Goal: Transaction & Acquisition: Purchase product/service

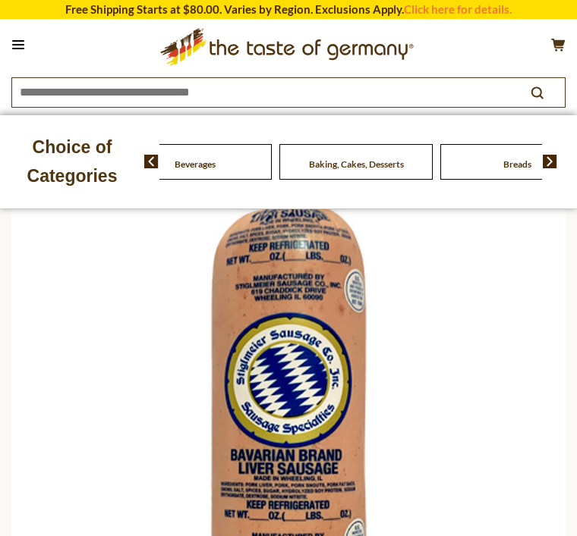
click at [115, 167] on div "Food By Category" at bounding box center [34, 162] width 161 height 36
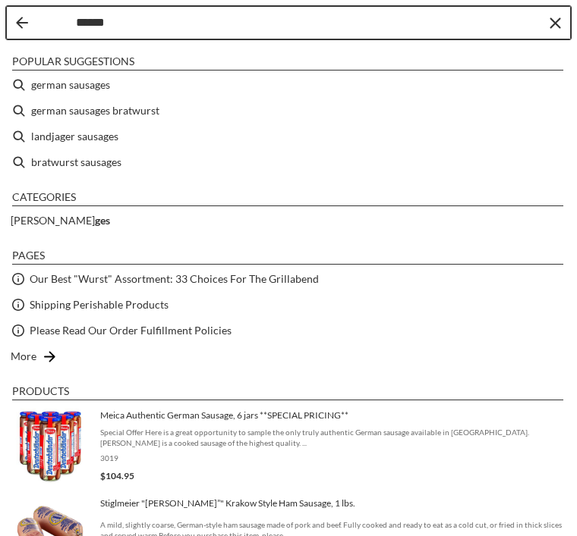
type input "*******"
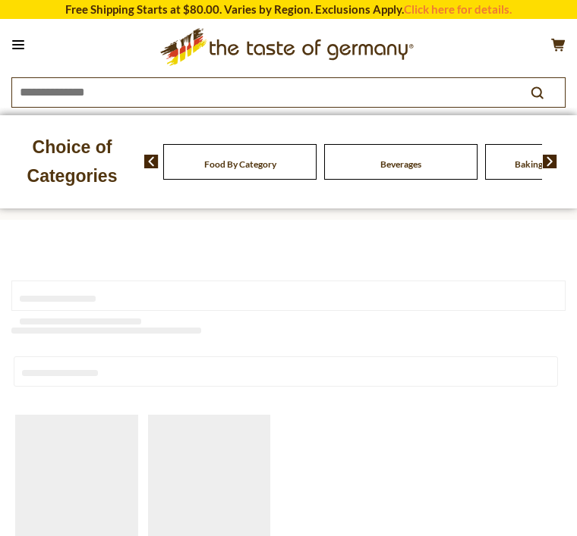
type input "*******"
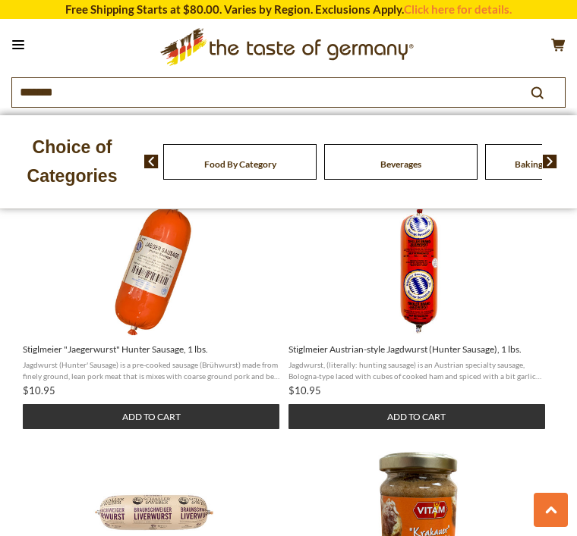
scroll to position [1406, 0]
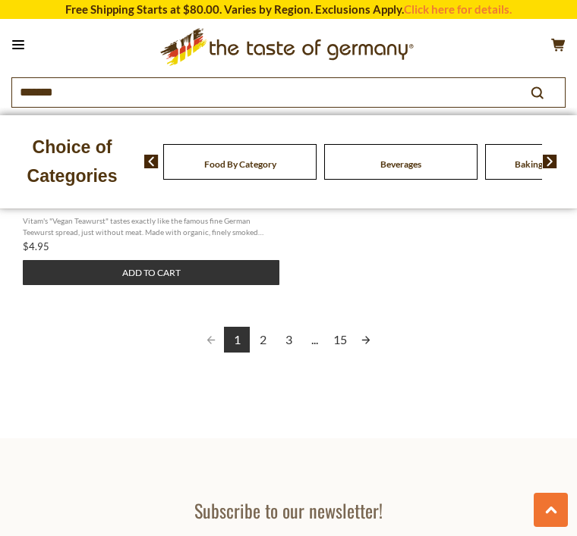
click at [361, 344] on link "Next page" at bounding box center [366, 340] width 26 height 26
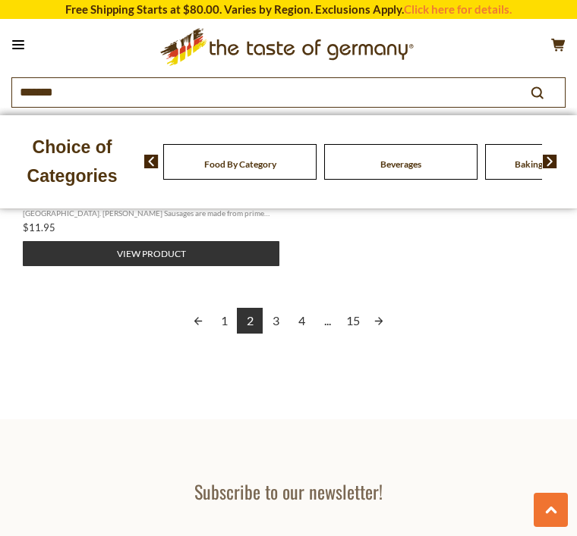
scroll to position [2063, 0]
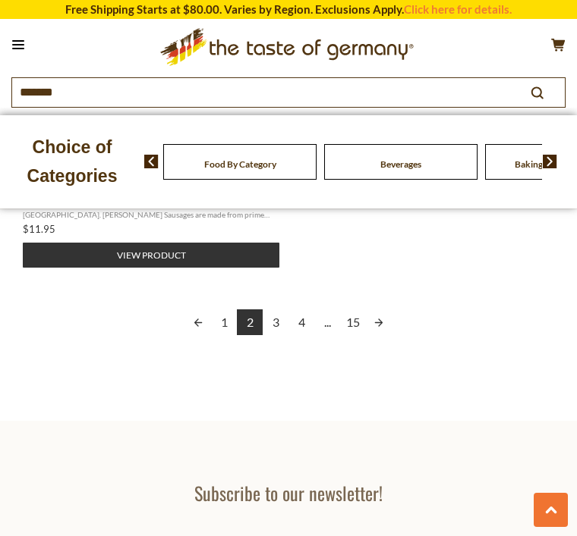
click at [391, 319] on link "Next page" at bounding box center [379, 323] width 26 height 26
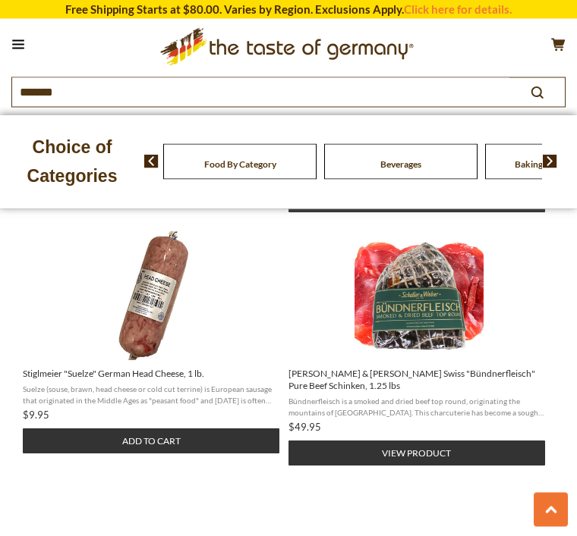
scroll to position [1661, 0]
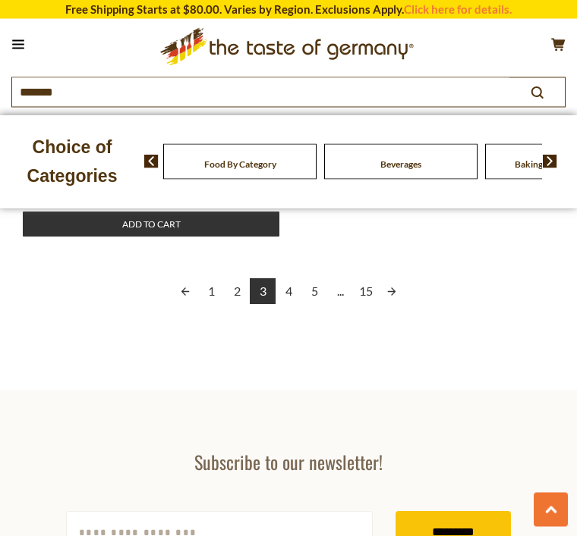
click at [383, 279] on link "Next page" at bounding box center [392, 292] width 26 height 26
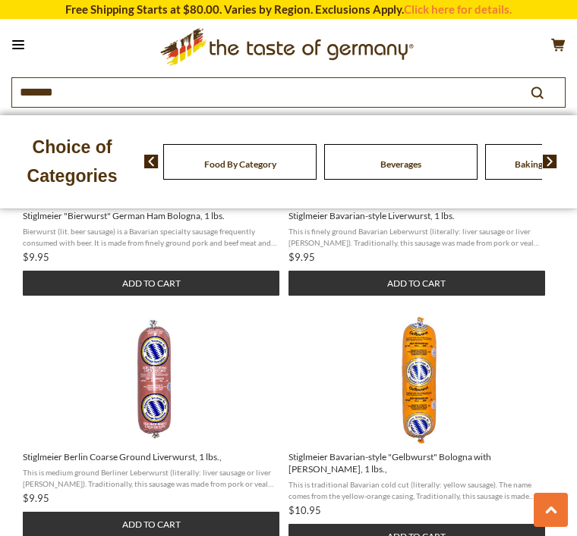
scroll to position [1322, 0]
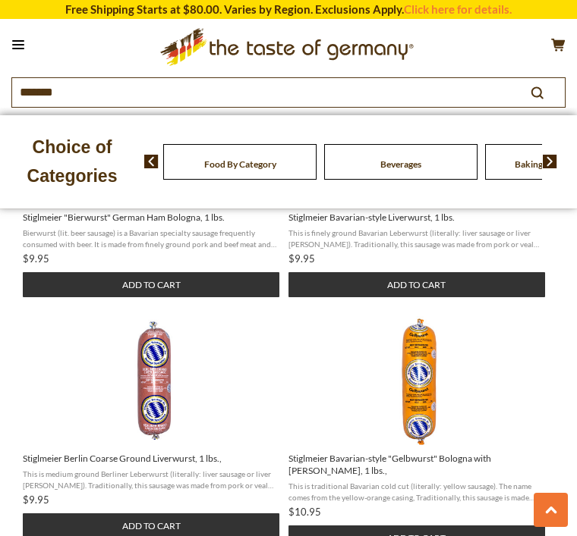
click at [527, 325] on span "Stiglmeier Bavarian-style" at bounding box center [419, 380] width 262 height 129
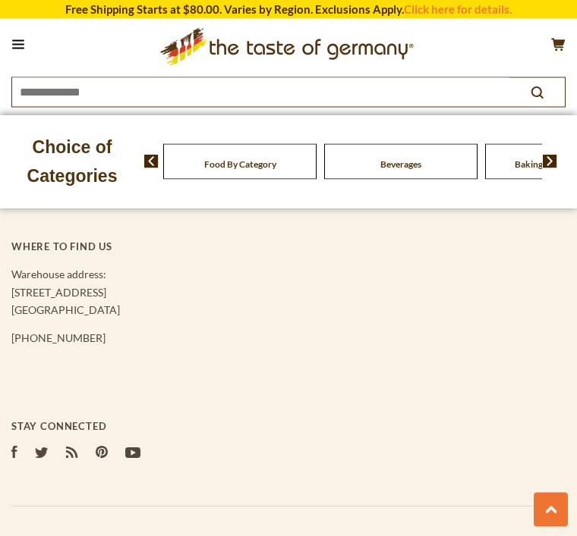
scroll to position [3685, 0]
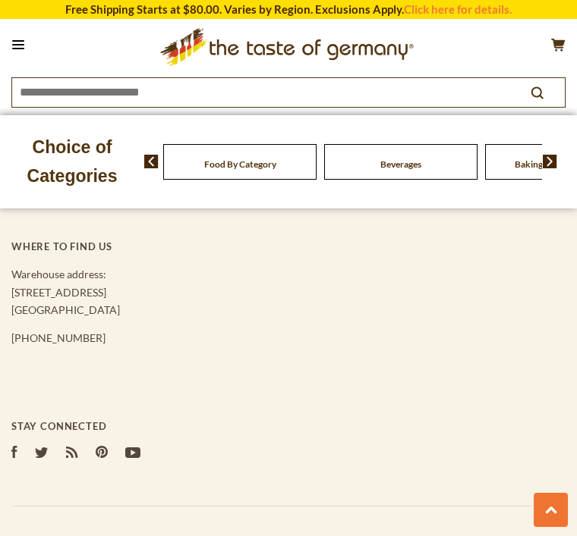
click at [24, 37] on button at bounding box center [18, 44] width 21 height 21
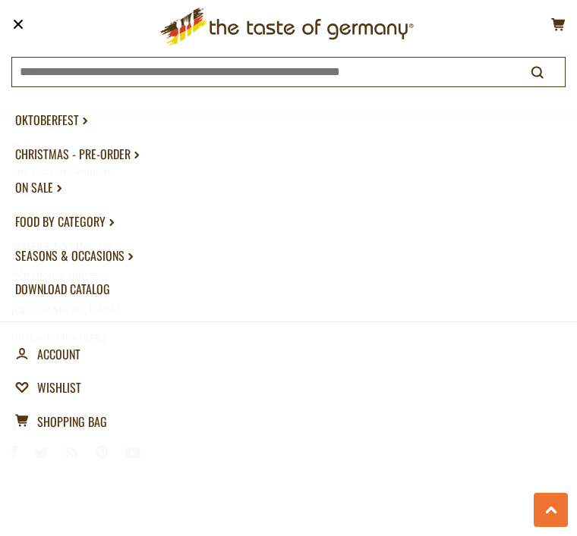
click at [15, 25] on button at bounding box center [18, 24] width 21 height 21
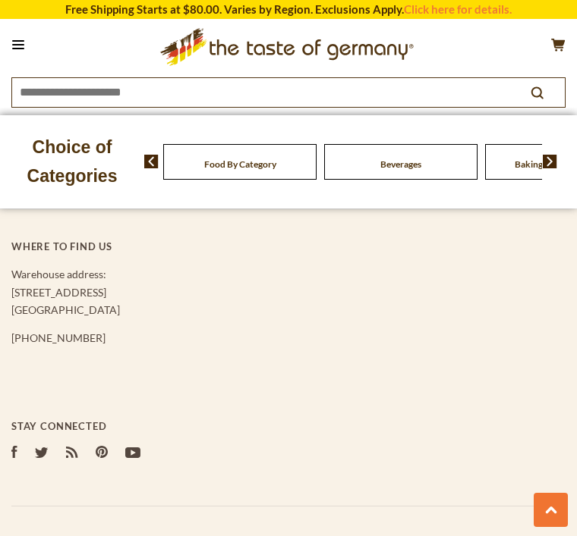
click at [23, 36] on button at bounding box center [18, 44] width 21 height 21
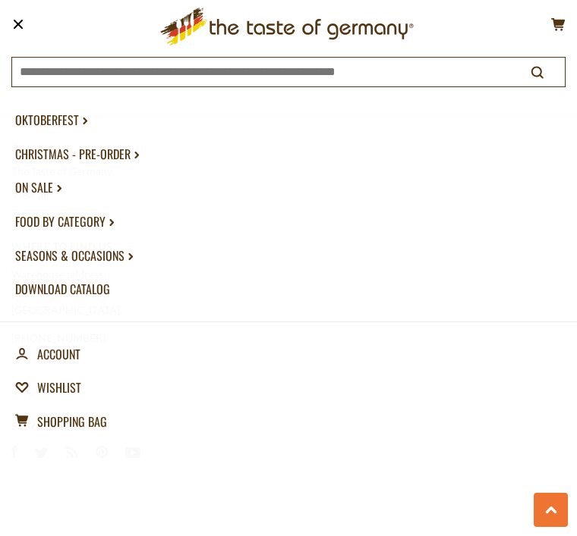
click at [33, 12] on h1 ".st0{fill:#EDD300;} .st1{fill:#D33E21;}" at bounding box center [287, 27] width 554 height 46
click at [11, 30] on button at bounding box center [18, 24] width 21 height 21
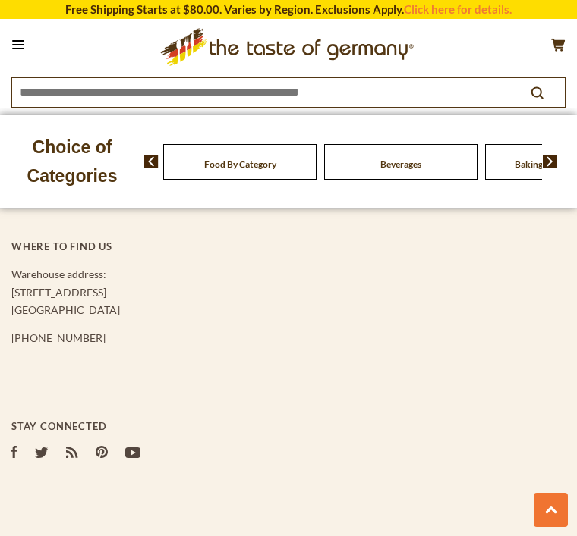
scroll to position [3534, 0]
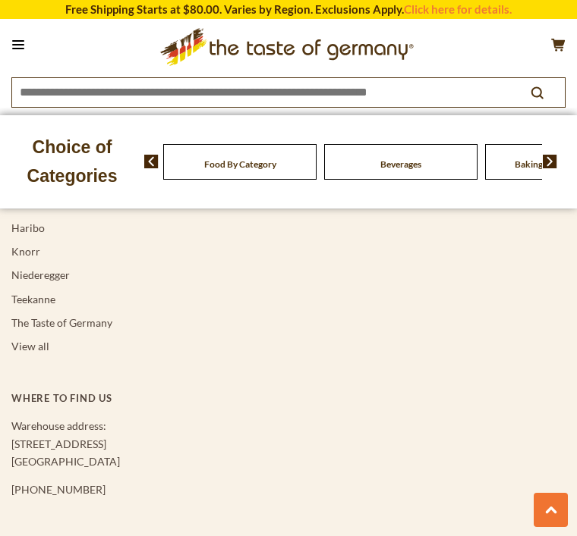
click at [542, 10] on section "Free Shipping Starts at $80.00. Varies by Region. Exclusions Apply. Click here …" at bounding box center [288, 9] width 577 height 19
click at [537, 3] on section "Free Shipping Starts at $80.00. Varies by Region. Exclusions Apply. Click here …" at bounding box center [288, 9] width 577 height 19
click at [508, 2] on link "Click here for details." at bounding box center [458, 9] width 108 height 14
